Goal: Information Seeking & Learning: Learn about a topic

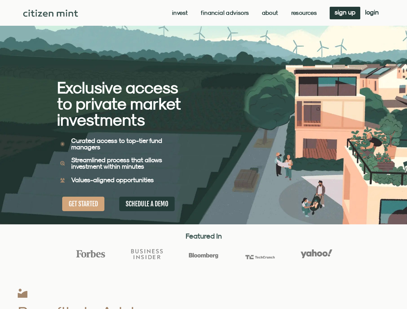
click at [203, 155] on div "Exclusive access to private market investments Exclusive access to private mark…" at bounding box center [130, 112] width 147 height 225
click at [179, 13] on link "Invest" at bounding box center [180, 13] width 16 height 6
click at [303, 13] on link "Resources" at bounding box center [304, 13] width 26 height 6
